Goal: Find specific page/section: Find specific page/section

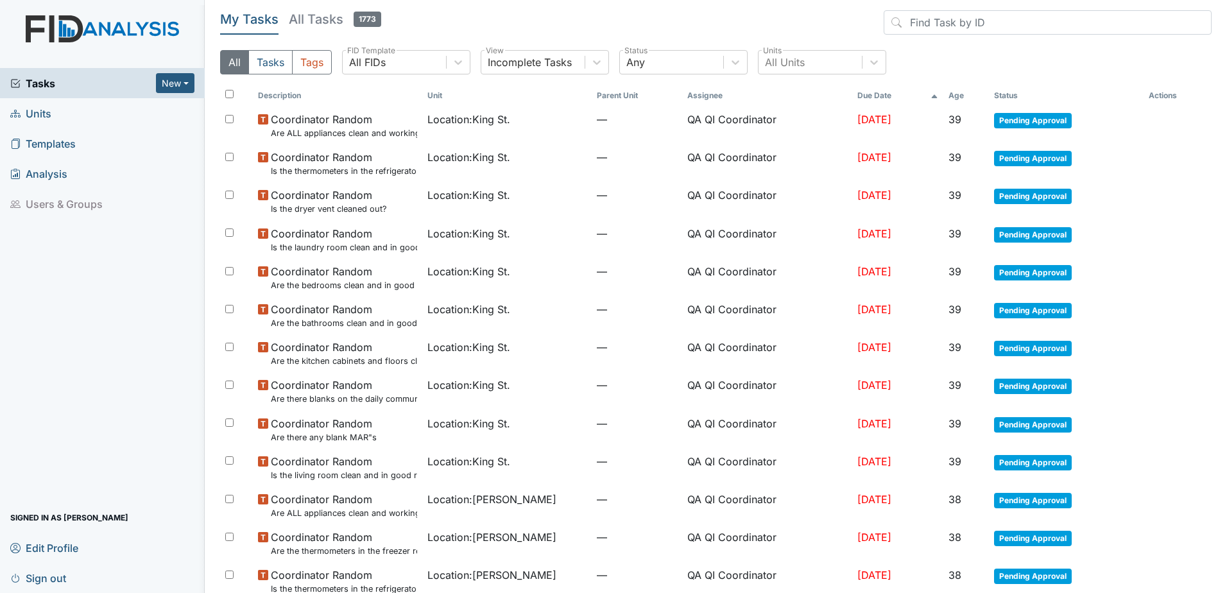
click at [23, 109] on span "Units" at bounding box center [30, 113] width 41 height 20
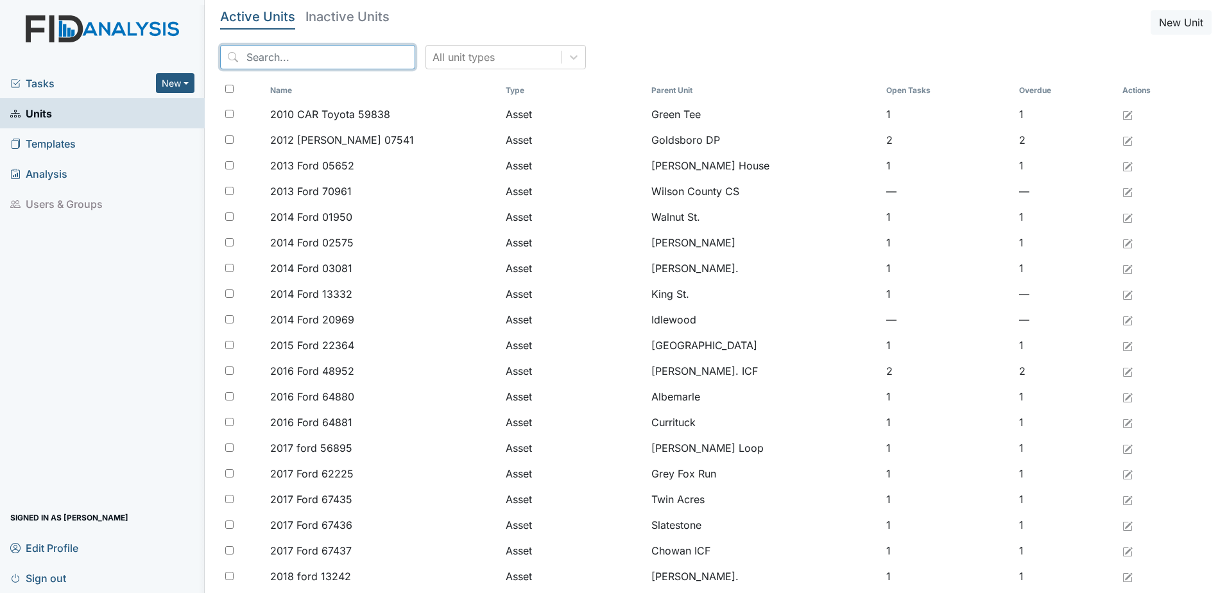
click at [296, 61] on input "search" at bounding box center [317, 57] width 195 height 24
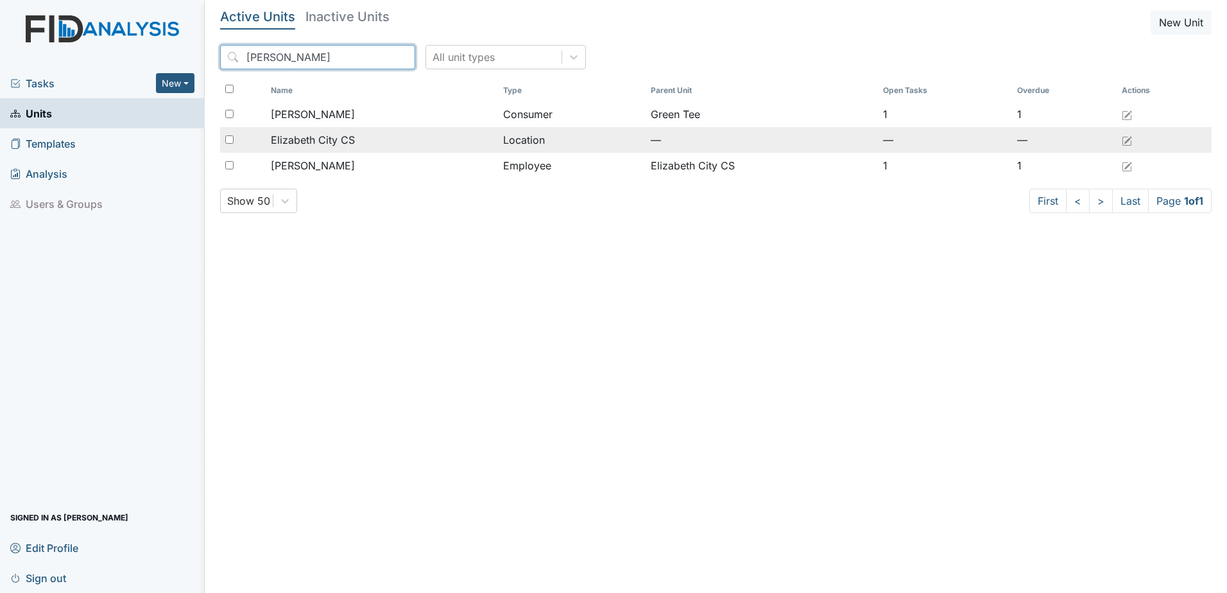
type input "elizabeth"
click at [339, 133] on span "Elizabeth City CS" at bounding box center [313, 139] width 84 height 15
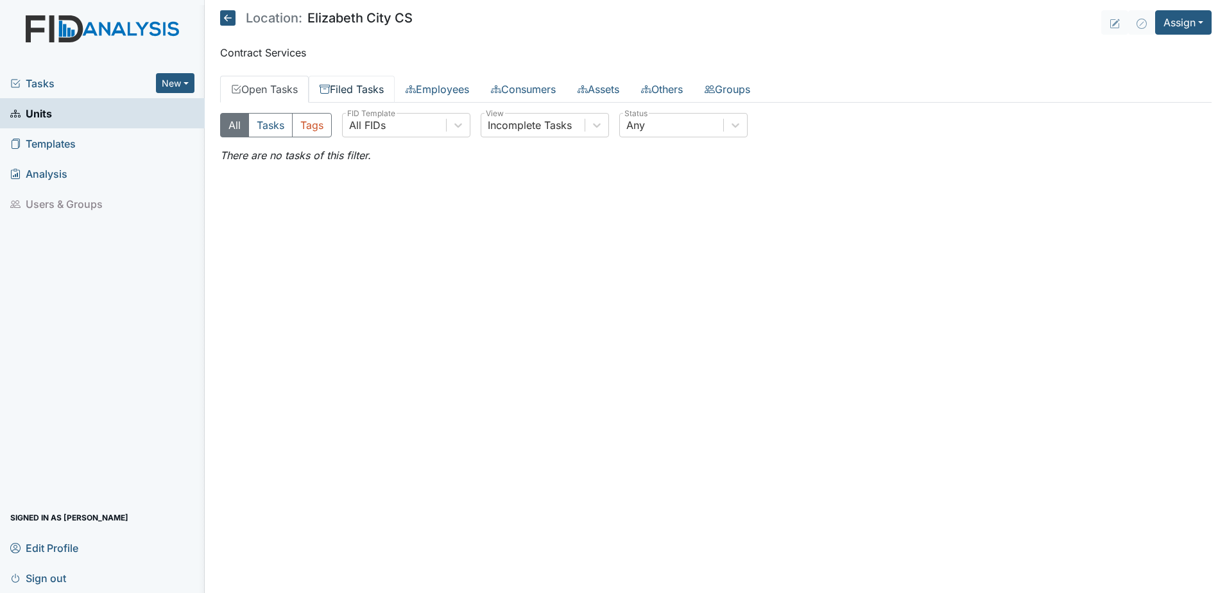
click at [354, 94] on link "Filed Tasks" at bounding box center [352, 89] width 86 height 27
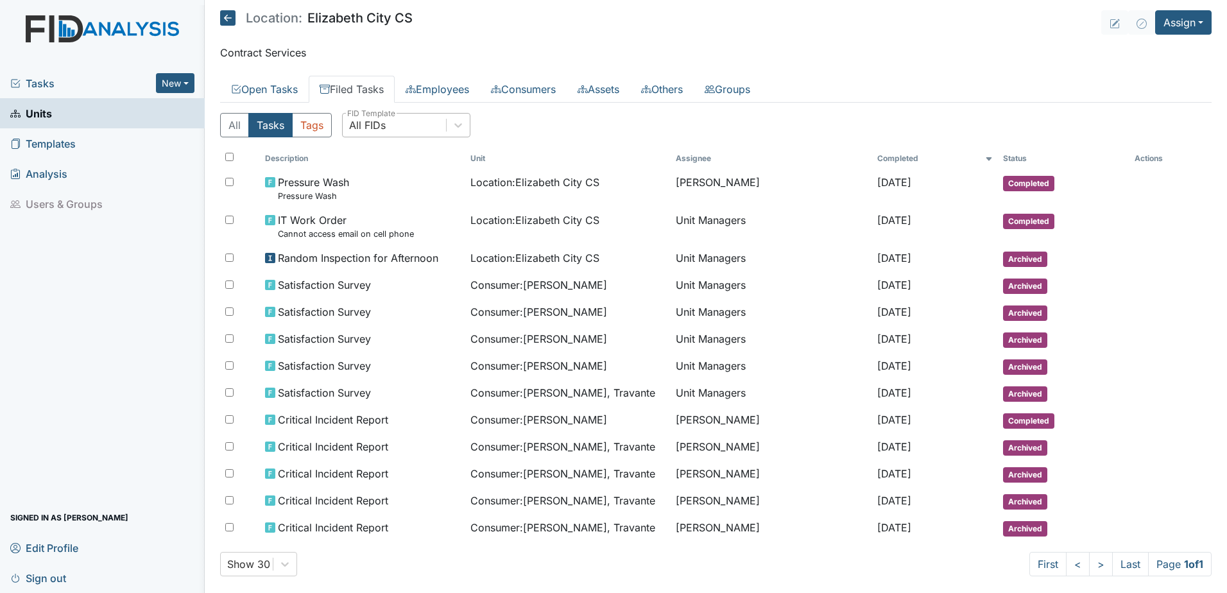
click at [410, 124] on div "All FIDs" at bounding box center [394, 125] width 103 height 23
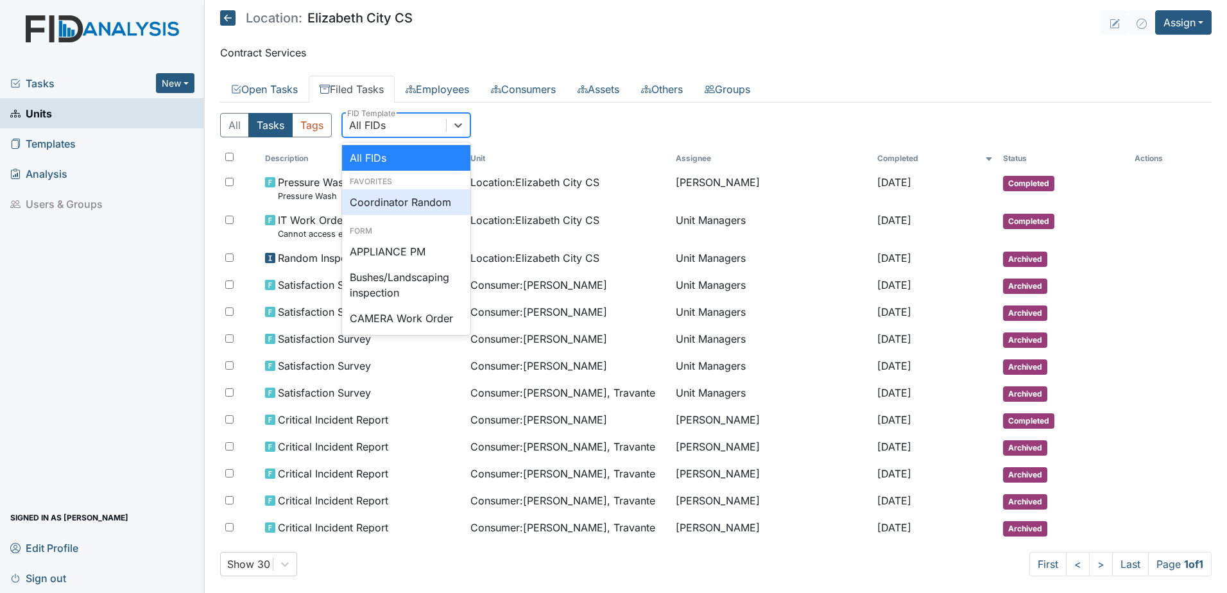
click at [403, 201] on div "Coordinator Random" at bounding box center [406, 202] width 128 height 26
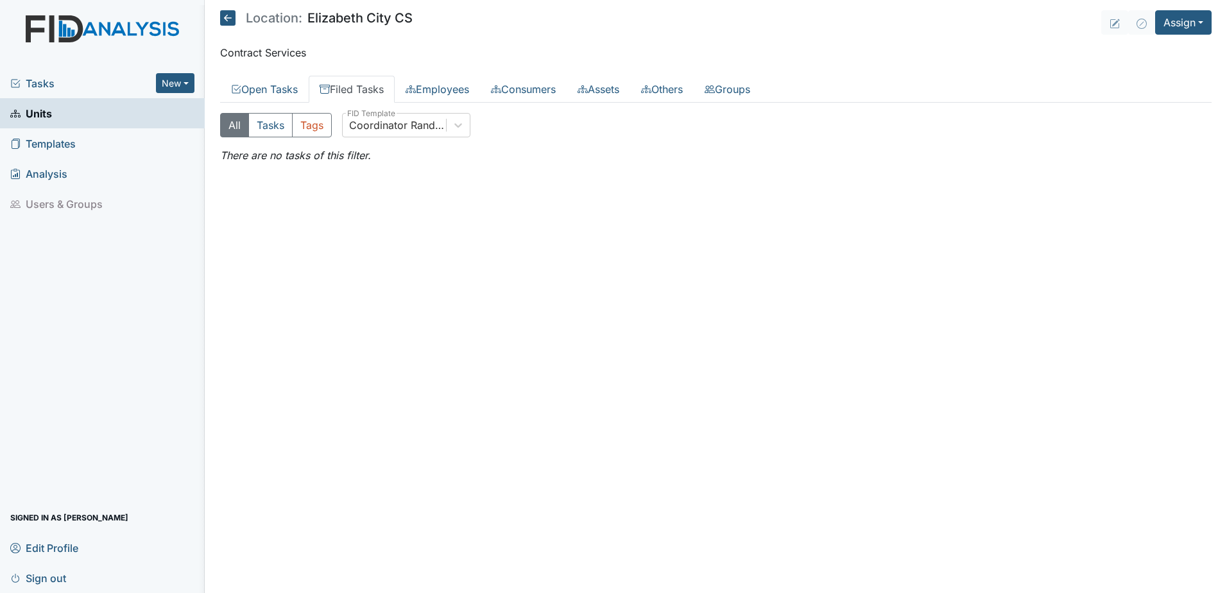
drag, startPoint x: 296, startPoint y: 12, endPoint x: 423, endPoint y: 24, distance: 127.1
click at [423, 24] on header "Location: Elizabeth City CS Assign Assign Form Assign Inspection Assign Documen…" at bounding box center [715, 22] width 991 height 24
click at [33, 123] on span "Units" at bounding box center [31, 113] width 42 height 20
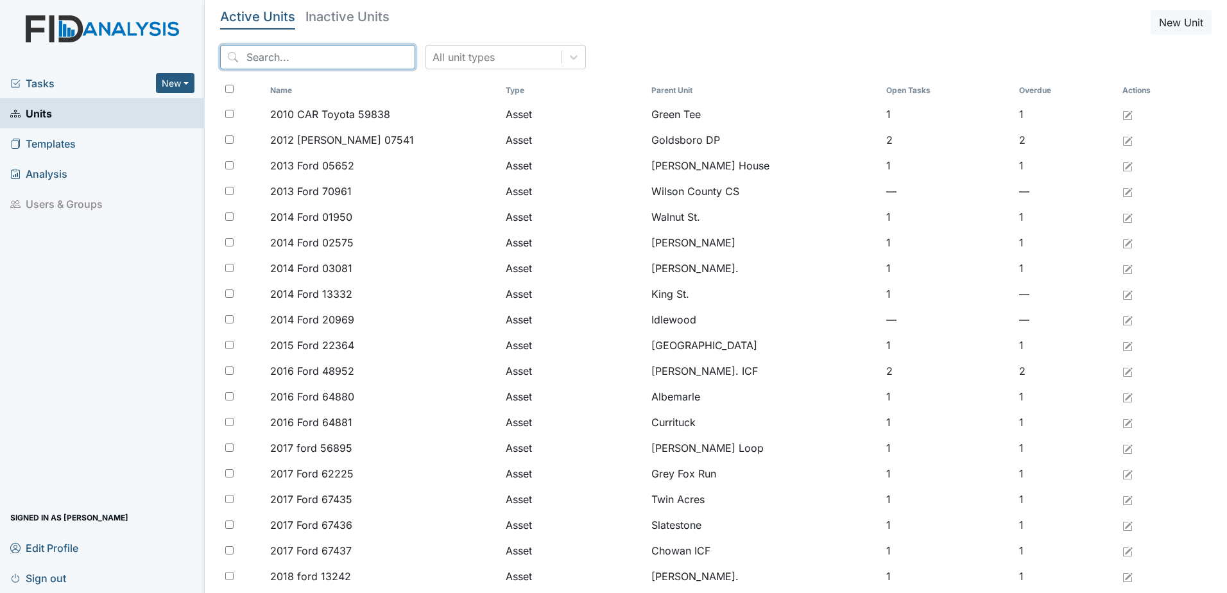
click at [257, 55] on input "search" at bounding box center [317, 57] width 195 height 24
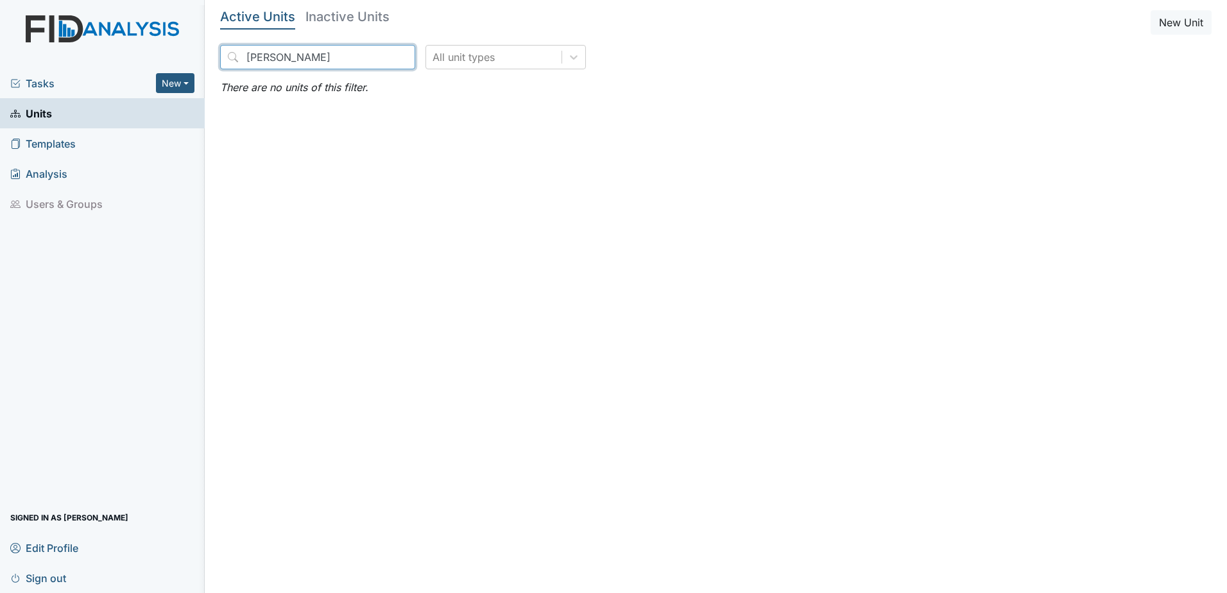
type input "joy frye"
click at [51, 114] on span "Units" at bounding box center [31, 113] width 42 height 20
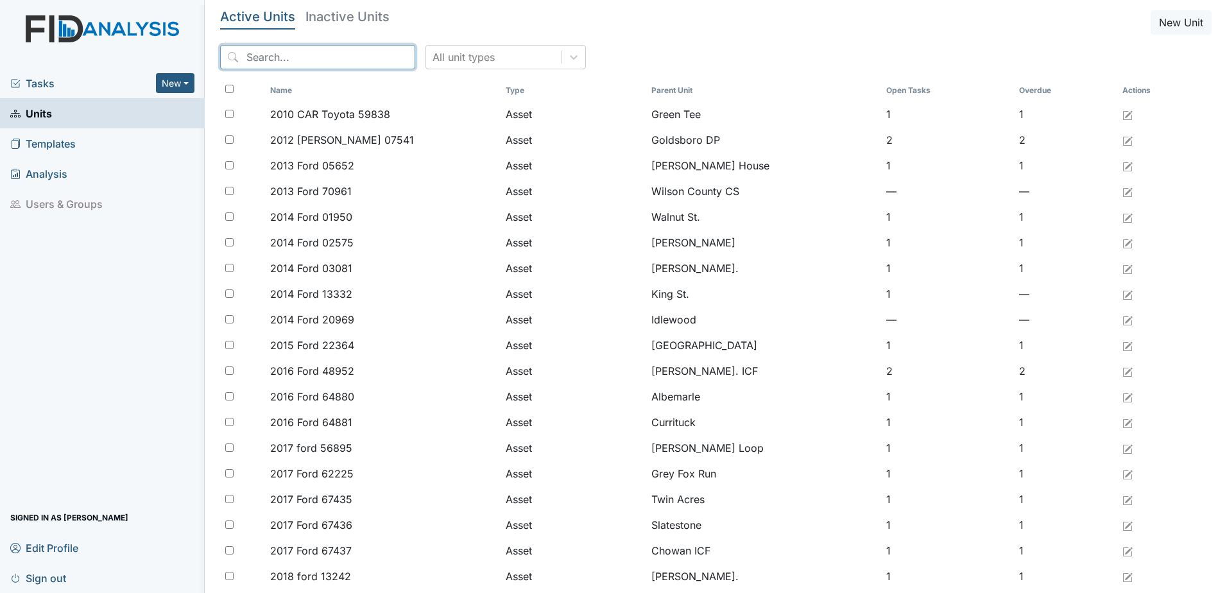
click at [280, 62] on input "search" at bounding box center [317, 57] width 195 height 24
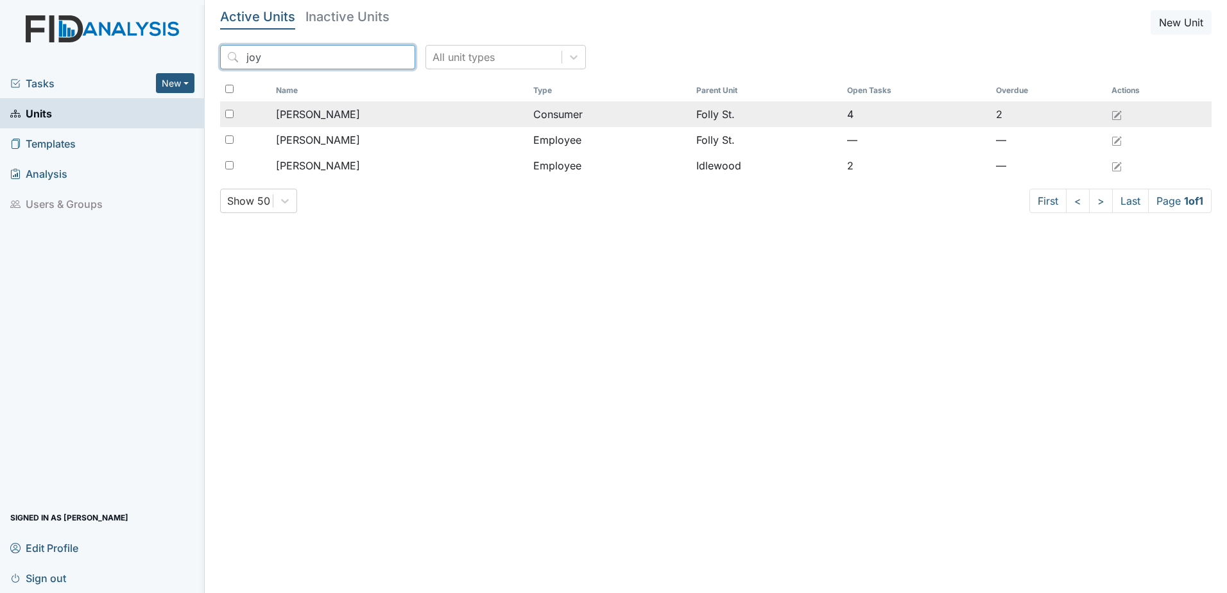
type input "joy"
click at [306, 118] on span "[PERSON_NAME]" at bounding box center [318, 114] width 84 height 15
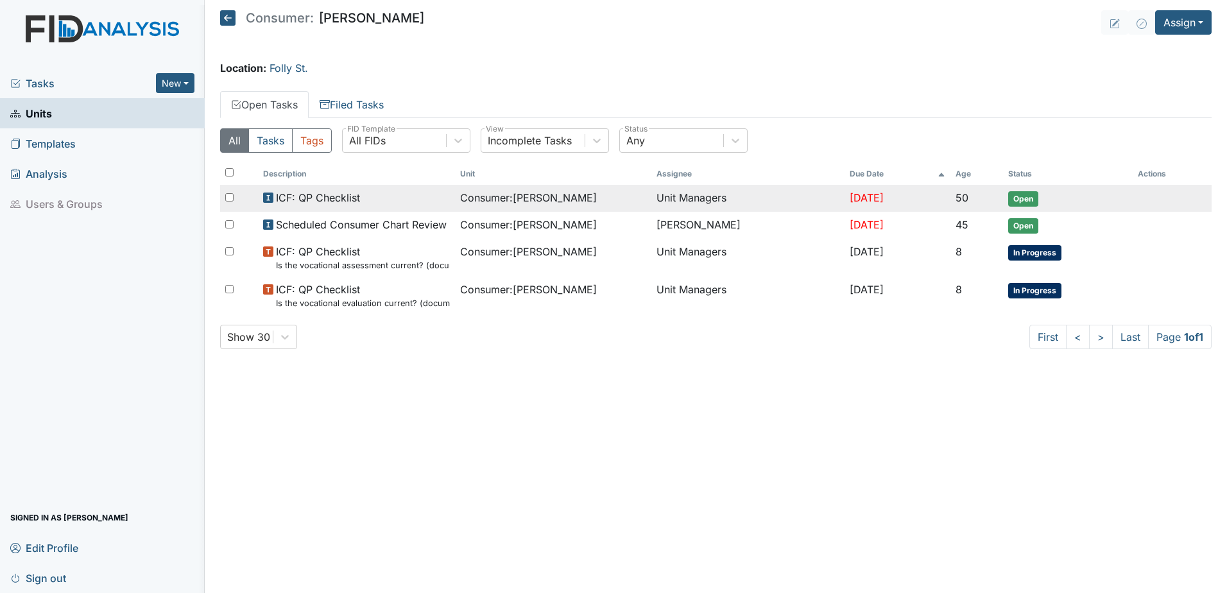
click at [683, 201] on td "Unit Managers" at bounding box center [747, 198] width 192 height 27
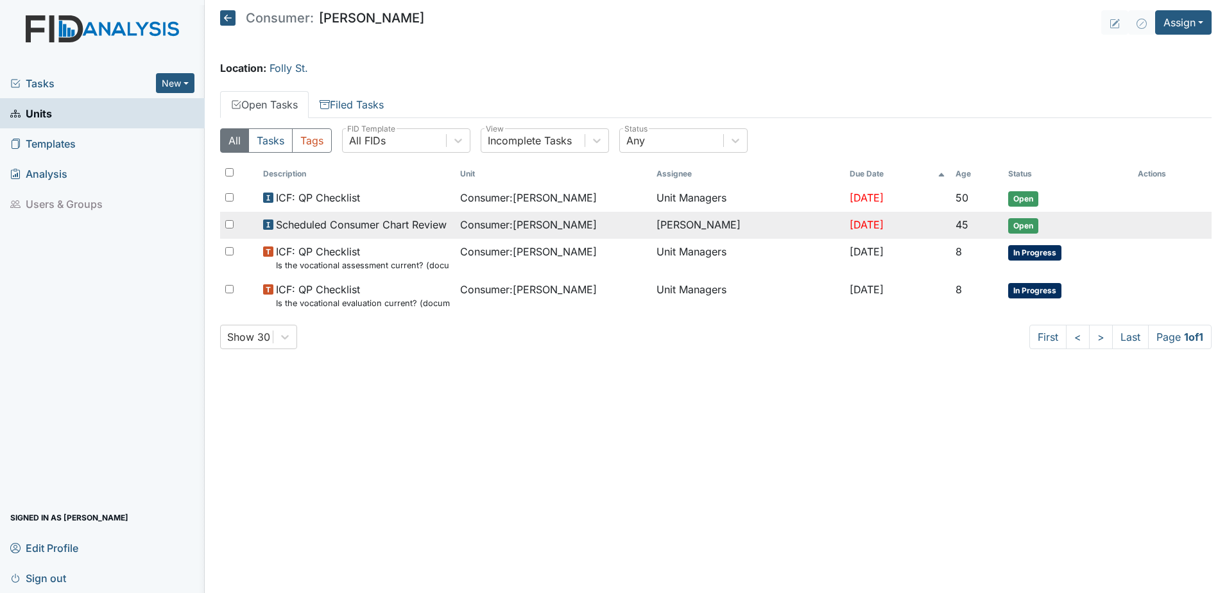
click at [703, 224] on td "Donna Smith" at bounding box center [747, 225] width 192 height 27
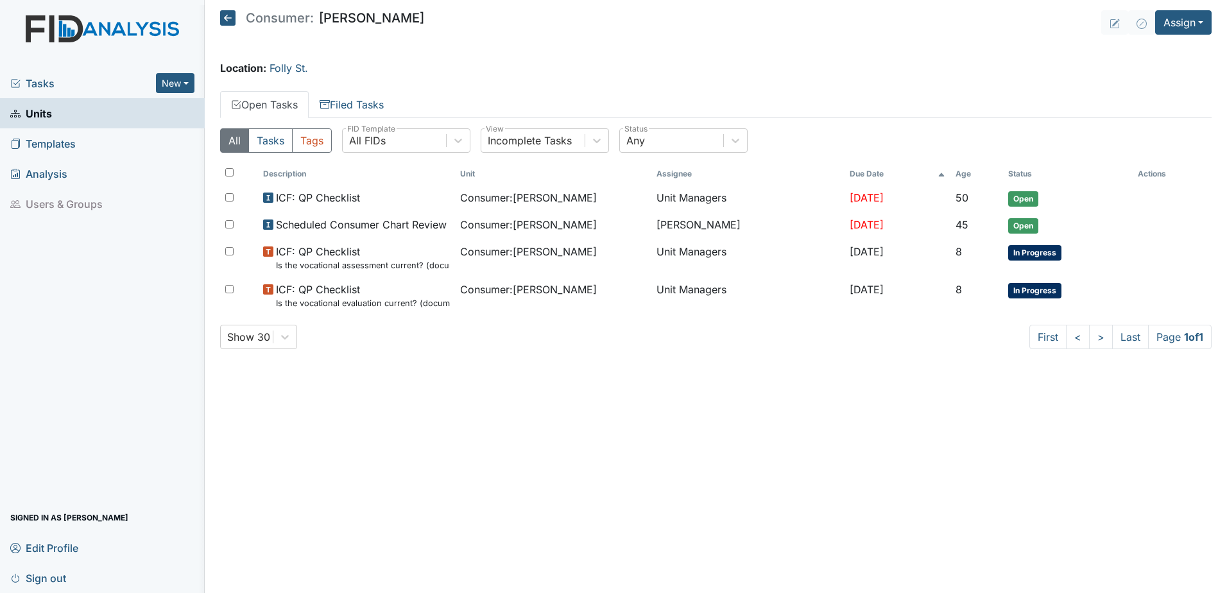
click at [87, 109] on link "Units" at bounding box center [102, 113] width 205 height 30
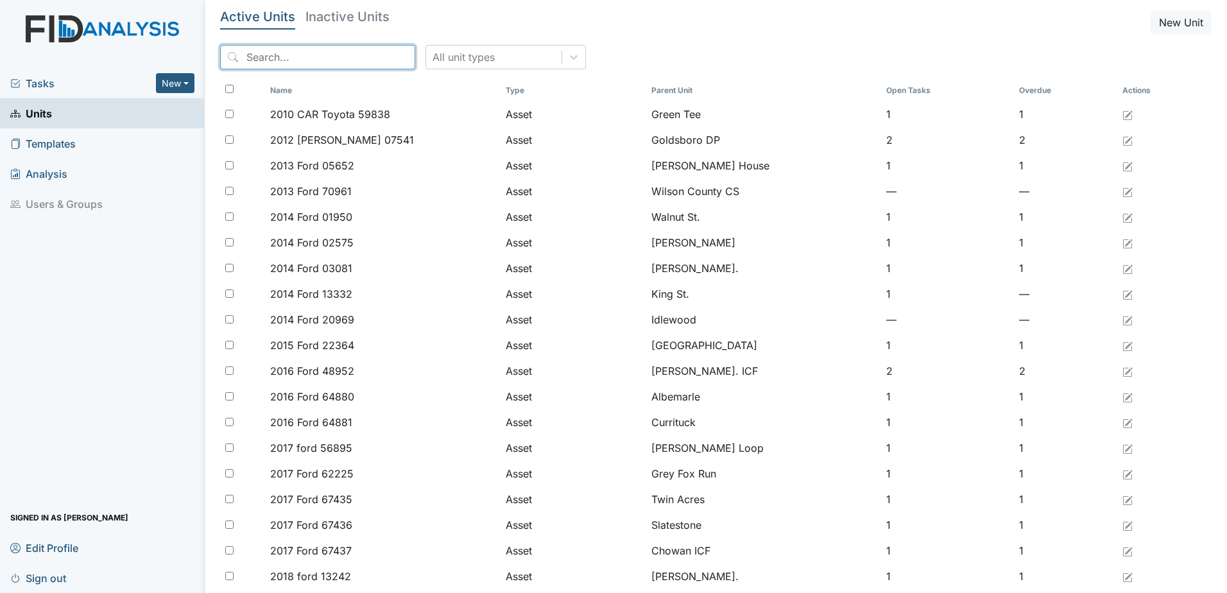
click at [289, 62] on input "search" at bounding box center [317, 57] width 195 height 24
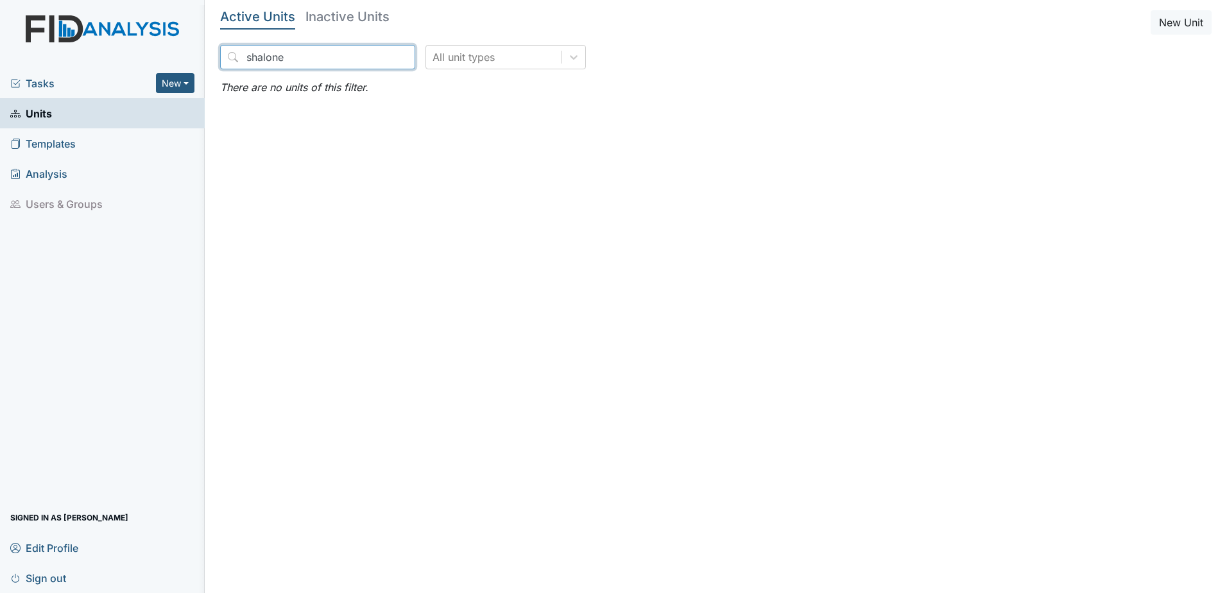
drag, startPoint x: 305, startPoint y: 50, endPoint x: 221, endPoint y: 47, distance: 84.1
click at [221, 47] on input "shalone" at bounding box center [317, 57] width 195 height 24
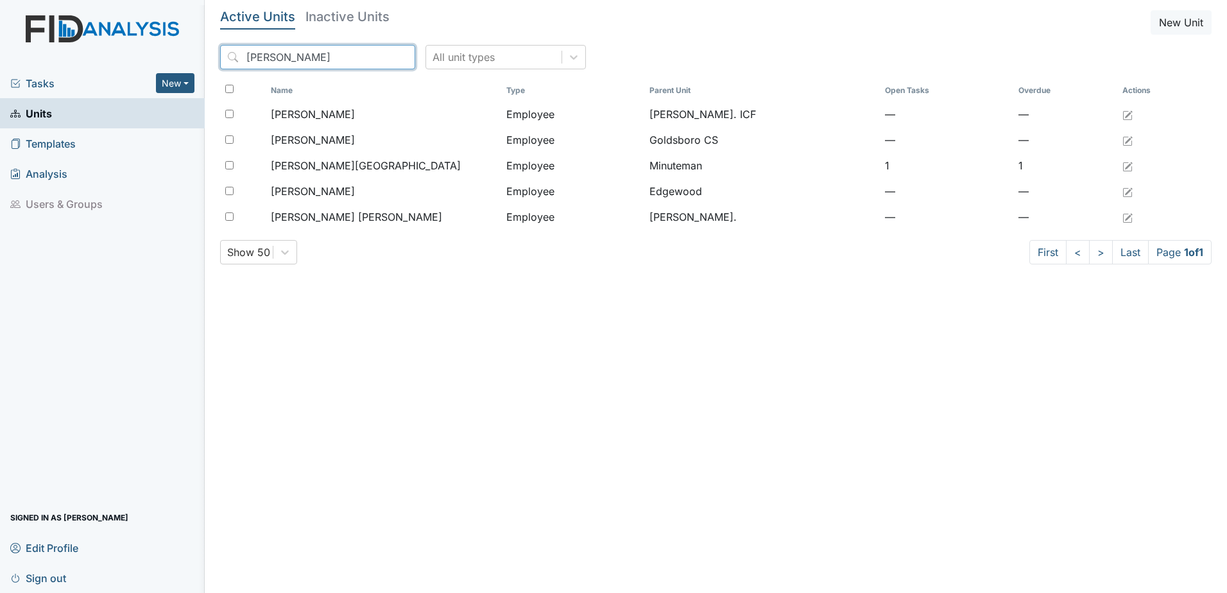
type input "[PERSON_NAME]"
click at [330, 13] on h5 "Inactive Units" at bounding box center [347, 16] width 84 height 13
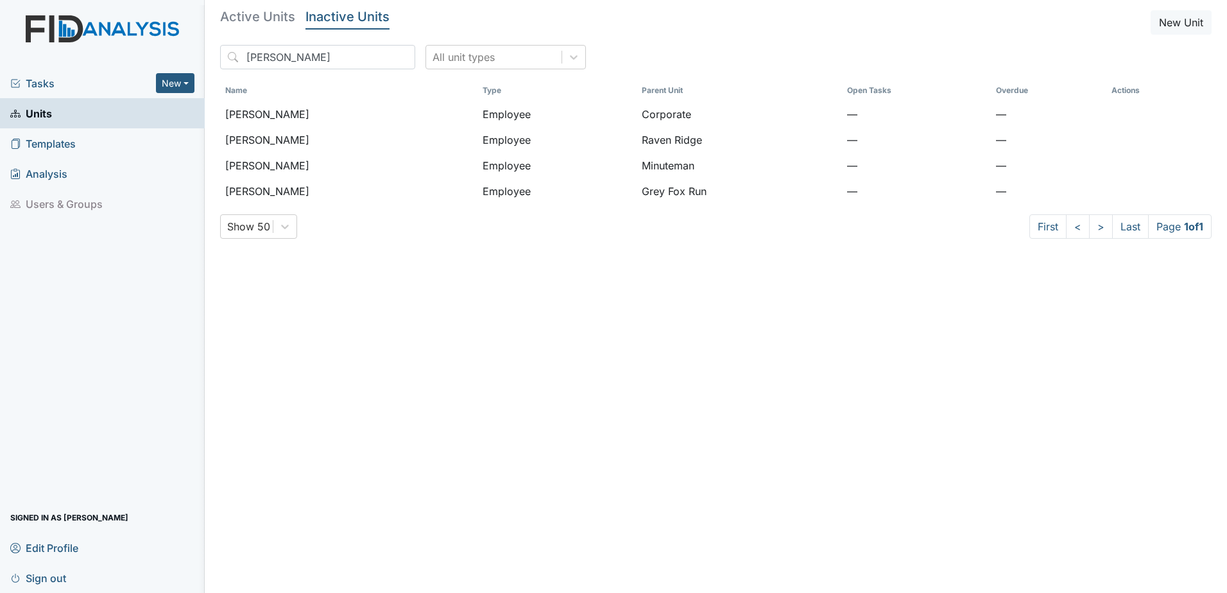
click at [255, 17] on h5 "Active Units" at bounding box center [257, 16] width 75 height 13
